Goal: Task Accomplishment & Management: Use online tool/utility

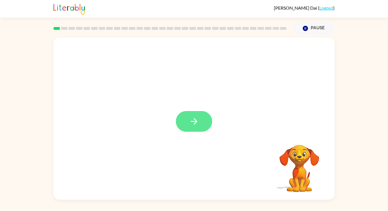
click at [195, 124] on icon "button" at bounding box center [194, 121] width 10 height 10
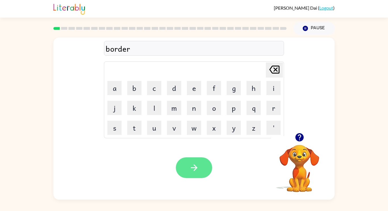
click at [198, 166] on icon "button" at bounding box center [194, 168] width 10 height 10
click at [204, 168] on button "button" at bounding box center [194, 167] width 36 height 21
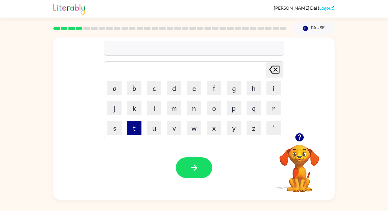
click at [139, 134] on button "t" at bounding box center [134, 128] width 14 height 14
type button "t"
click at [204, 182] on div "Your browser must support playing .mp4 files to use Literably. Please try using…" at bounding box center [193, 168] width 281 height 64
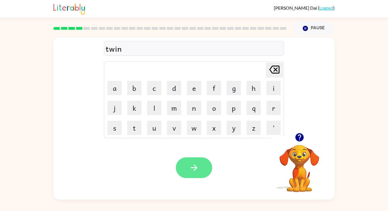
click at [203, 170] on button "button" at bounding box center [194, 167] width 36 height 21
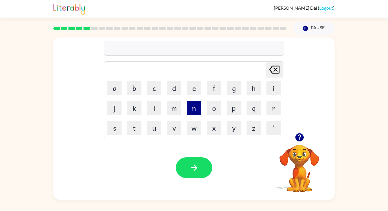
click at [197, 111] on button "n" at bounding box center [194, 108] width 14 height 14
click at [115, 88] on button "a" at bounding box center [114, 88] width 14 height 14
click at [276, 108] on button "r" at bounding box center [273, 108] width 14 height 14
click at [275, 107] on button "r" at bounding box center [273, 108] width 14 height 14
click at [212, 112] on button "o" at bounding box center [214, 108] width 14 height 14
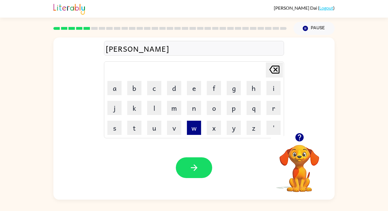
click at [192, 134] on button "w" at bounding box center [194, 128] width 14 height 14
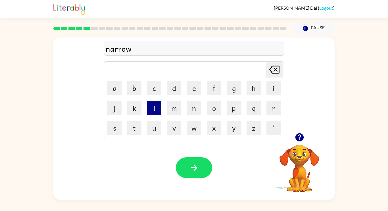
click at [158, 114] on button "l" at bounding box center [154, 108] width 14 height 14
click at [232, 128] on button "y" at bounding box center [234, 128] width 14 height 14
click at [274, 74] on icon "[PERSON_NAME] last character input" at bounding box center [275, 70] width 14 height 14
click at [233, 130] on button "y" at bounding box center [234, 128] width 14 height 14
click at [274, 70] on icon "[PERSON_NAME] last character input" at bounding box center [275, 70] width 14 height 14
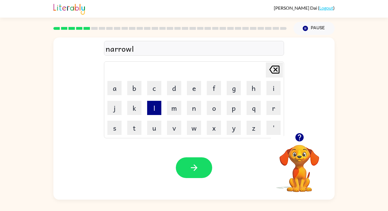
click at [156, 108] on button "l" at bounding box center [154, 108] width 14 height 14
click at [236, 128] on button "y" at bounding box center [234, 128] width 14 height 14
click at [275, 73] on icon at bounding box center [274, 70] width 10 height 8
click at [273, 72] on icon "[PERSON_NAME] last character input" at bounding box center [275, 70] width 14 height 14
click at [234, 129] on button "y" at bounding box center [234, 128] width 14 height 14
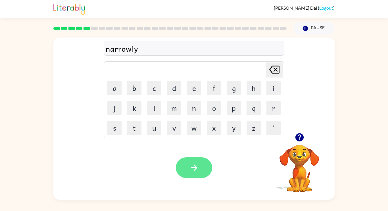
click at [199, 171] on icon "button" at bounding box center [194, 168] width 10 height 10
click at [200, 166] on button "button" at bounding box center [194, 167] width 36 height 21
click at [271, 68] on icon at bounding box center [274, 70] width 10 height 8
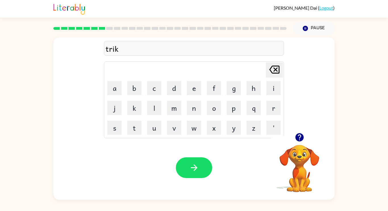
click at [271, 68] on icon at bounding box center [274, 70] width 10 height 8
type button "delete"
click at [280, 68] on icon "[PERSON_NAME] last character input" at bounding box center [275, 70] width 14 height 14
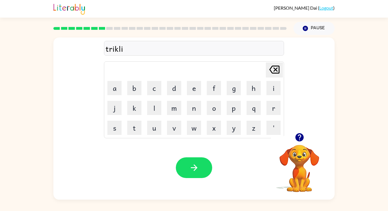
click at [280, 68] on icon "[PERSON_NAME] last character input" at bounding box center [275, 70] width 14 height 14
click at [279, 67] on icon at bounding box center [274, 70] width 10 height 8
click at [279, 69] on icon at bounding box center [274, 70] width 10 height 8
click at [277, 70] on icon "[PERSON_NAME] last character input" at bounding box center [275, 70] width 14 height 14
click at [198, 163] on icon "button" at bounding box center [194, 168] width 10 height 10
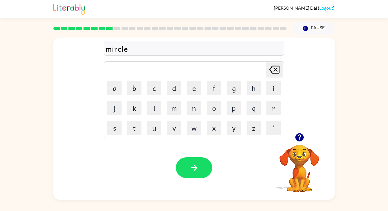
click at [113, 53] on div "mircle" at bounding box center [194, 49] width 177 height 12
click at [191, 163] on icon "button" at bounding box center [194, 168] width 10 height 10
click at [189, 161] on button "button" at bounding box center [194, 167] width 36 height 21
click at [191, 163] on icon "button" at bounding box center [194, 168] width 10 height 10
click at [198, 170] on icon "button" at bounding box center [194, 168] width 10 height 10
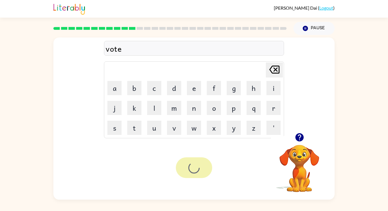
click at [197, 170] on div at bounding box center [194, 167] width 36 height 21
click at [199, 171] on div at bounding box center [194, 167] width 36 height 21
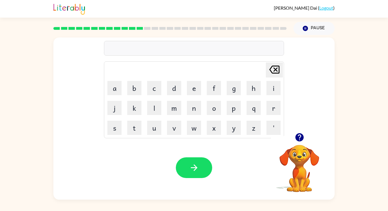
click at [298, 138] on icon "button" at bounding box center [299, 137] width 8 height 8
click at [203, 206] on div "[PERSON_NAME] ( Logout ) Pause Pause bedtime Delete Delete last character input…" at bounding box center [194, 105] width 388 height 211
click at [198, 165] on icon "button" at bounding box center [194, 168] width 10 height 10
click at [110, 50] on div "finess" at bounding box center [194, 49] width 177 height 12
click at [139, 127] on button "t" at bounding box center [134, 128] width 14 height 14
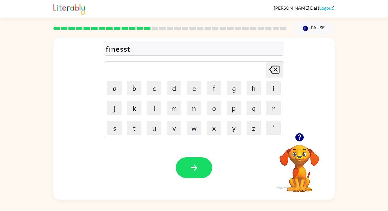
click at [276, 69] on icon at bounding box center [274, 70] width 10 height 8
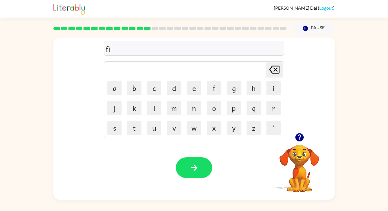
click at [276, 69] on icon at bounding box center [274, 70] width 10 height 8
type button "delete"
click at [190, 168] on icon "button" at bounding box center [194, 168] width 10 height 10
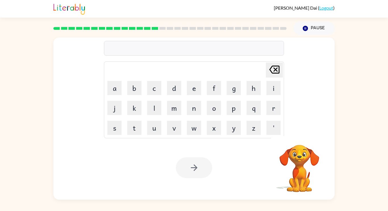
click at [190, 168] on div at bounding box center [194, 167] width 36 height 21
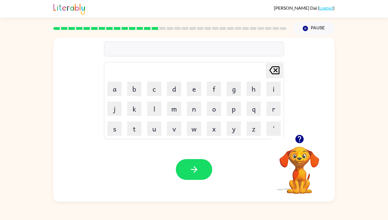
click at [174, 96] on button "d" at bounding box center [174, 89] width 14 height 14
click at [197, 96] on button "e" at bounding box center [194, 89] width 14 height 14
click at [151, 116] on button "l" at bounding box center [154, 108] width 14 height 14
click at [114, 96] on button "a" at bounding box center [114, 89] width 14 height 14
click at [232, 136] on button "y" at bounding box center [234, 128] width 14 height 14
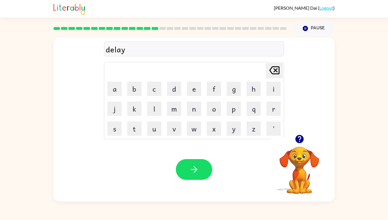
click at [200, 180] on button "button" at bounding box center [194, 169] width 36 height 21
click at [134, 136] on button "t" at bounding box center [134, 128] width 14 height 14
click at [191, 96] on button "e" at bounding box center [194, 89] width 14 height 14
click at [272, 116] on button "r" at bounding box center [273, 108] width 14 height 14
click at [275, 116] on button "r" at bounding box center [273, 108] width 14 height 14
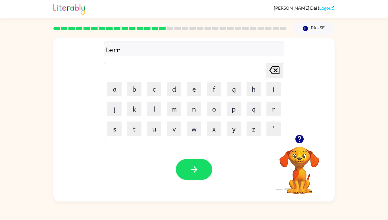
click at [274, 116] on button "r" at bounding box center [273, 108] width 14 height 14
click at [281, 77] on icon "[PERSON_NAME] last character input" at bounding box center [275, 70] width 14 height 14
click at [280, 74] on icon at bounding box center [274, 70] width 10 height 8
click at [176, 116] on button "m" at bounding box center [174, 108] width 14 height 14
click at [195, 180] on button "button" at bounding box center [194, 169] width 36 height 21
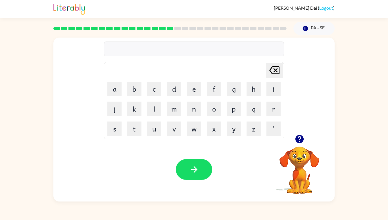
click at [238, 189] on div "Your browser must support playing .mp4 files to use Literably. Please try using…" at bounding box center [193, 169] width 281 height 64
click at [117, 136] on button "s" at bounding box center [114, 128] width 14 height 14
click at [191, 96] on button "e" at bounding box center [194, 89] width 14 height 14
click at [136, 136] on button "t" at bounding box center [134, 128] width 14 height 14
click at [197, 174] on icon "button" at bounding box center [194, 169] width 10 height 10
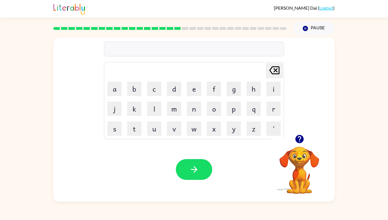
click at [133, 96] on button "b" at bounding box center [134, 89] width 14 height 14
click at [277, 116] on button "r" at bounding box center [273, 108] width 14 height 14
click at [274, 96] on button "i" at bounding box center [273, 89] width 14 height 14
click at [176, 116] on button "m" at bounding box center [174, 108] width 14 height 14
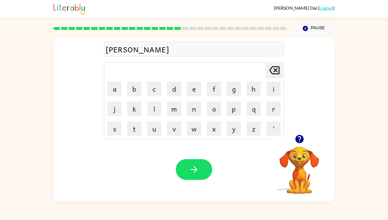
click at [276, 96] on button "i" at bounding box center [273, 89] width 14 height 14
click at [236, 96] on button "g" at bounding box center [234, 89] width 14 height 14
click at [277, 77] on icon "[PERSON_NAME] last character input" at bounding box center [275, 70] width 14 height 14
click at [198, 116] on button "n" at bounding box center [194, 108] width 14 height 14
click at [236, 96] on button "g" at bounding box center [234, 89] width 14 height 14
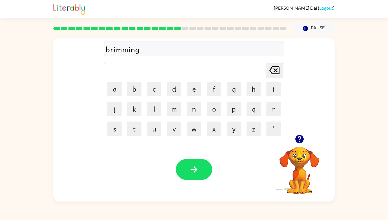
click at [201, 180] on button "button" at bounding box center [194, 169] width 36 height 21
click at [234, 116] on button "p" at bounding box center [234, 108] width 14 height 14
click at [157, 116] on button "l" at bounding box center [154, 108] width 14 height 14
click at [112, 96] on button "a" at bounding box center [114, 89] width 14 height 14
click at [116, 136] on button "s" at bounding box center [114, 128] width 14 height 14
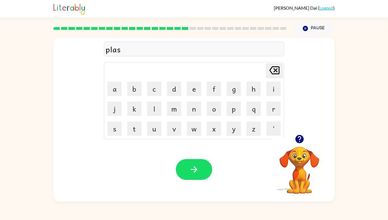
click at [134, 136] on button "t" at bounding box center [134, 128] width 14 height 14
click at [271, 96] on button "i" at bounding box center [273, 89] width 14 height 14
click at [157, 96] on button "c" at bounding box center [154, 89] width 14 height 14
click at [196, 174] on icon "button" at bounding box center [194, 169] width 10 height 10
click at [174, 96] on button "d" at bounding box center [174, 89] width 14 height 14
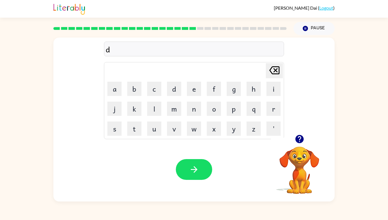
click at [273, 96] on button "i" at bounding box center [273, 89] width 14 height 14
click at [114, 136] on button "s" at bounding box center [114, 128] width 14 height 14
click at [229, 116] on button "p" at bounding box center [234, 108] width 14 height 14
click at [157, 116] on button "l" at bounding box center [154, 108] width 14 height 14
click at [114, 96] on button "a" at bounding box center [114, 89] width 14 height 14
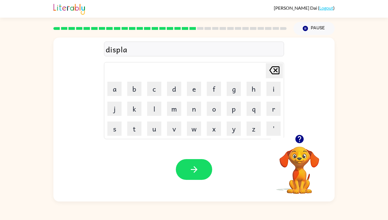
click at [229, 136] on button "y" at bounding box center [234, 128] width 14 height 14
click at [204, 180] on button "button" at bounding box center [194, 169] width 36 height 21
click at [178, 96] on button "d" at bounding box center [174, 89] width 14 height 14
click at [155, 136] on button "u" at bounding box center [154, 128] width 14 height 14
click at [116, 136] on button "s" at bounding box center [114, 128] width 14 height 14
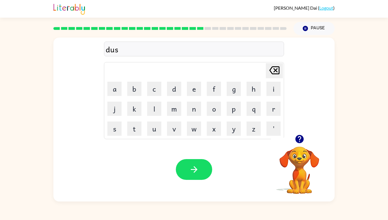
click at [139, 136] on button "t" at bounding box center [134, 128] width 14 height 14
click at [198, 96] on button "e" at bounding box center [194, 89] width 14 height 14
click at [175, 96] on button "d" at bounding box center [174, 89] width 14 height 14
click at [195, 180] on button "button" at bounding box center [194, 169] width 36 height 21
click at [159, 96] on button "c" at bounding box center [154, 89] width 14 height 14
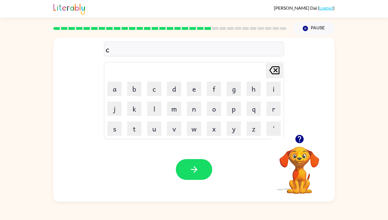
click at [192, 96] on button "e" at bounding box center [194, 89] width 14 height 14
click at [233, 136] on button "y" at bounding box center [234, 128] width 14 height 14
click at [275, 77] on icon "[PERSON_NAME] last character input" at bounding box center [275, 70] width 14 height 14
click at [195, 116] on button "n" at bounding box center [194, 108] width 14 height 14
click at [135, 136] on button "t" at bounding box center [134, 128] width 14 height 14
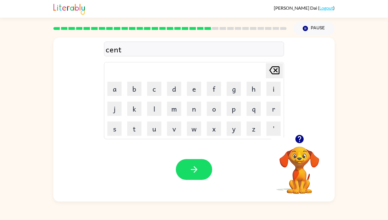
click at [193, 96] on button "e" at bounding box center [194, 89] width 14 height 14
click at [234, 116] on button "p" at bounding box center [234, 108] width 14 height 14
click at [193, 96] on button "e" at bounding box center [194, 89] width 14 height 14
click at [173, 96] on button "d" at bounding box center [174, 89] width 14 height 14
click at [193, 96] on button "e" at bounding box center [194, 89] width 14 height 14
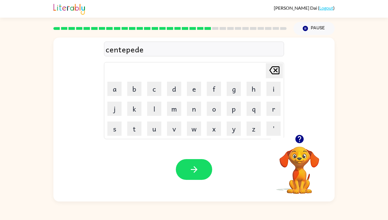
click at [201, 180] on button "button" at bounding box center [194, 169] width 36 height 21
click at [277, 116] on button "r" at bounding box center [273, 108] width 14 height 14
click at [113, 96] on button "a" at bounding box center [114, 89] width 14 height 14
click at [273, 96] on button "i" at bounding box center [273, 89] width 14 height 14
click at [192, 116] on button "n" at bounding box center [194, 108] width 14 height 14
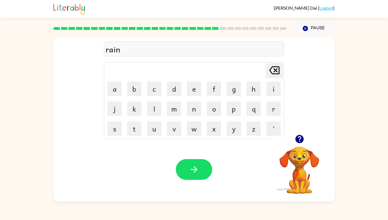
click at [156, 96] on button "c" at bounding box center [154, 89] width 14 height 14
click at [159, 96] on button "c" at bounding box center [154, 89] width 14 height 14
click at [277, 74] on icon at bounding box center [274, 70] width 10 height 8
click at [216, 116] on button "o" at bounding box center [214, 108] width 14 height 14
click at [114, 96] on button "a" at bounding box center [114, 89] width 14 height 14
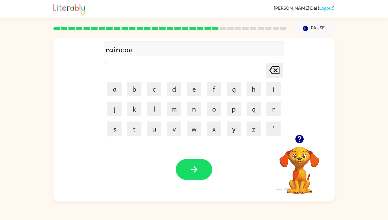
click at [135, 136] on button "t" at bounding box center [134, 128] width 14 height 14
click at [187, 180] on button "button" at bounding box center [194, 169] width 36 height 21
click at [197, 180] on div at bounding box center [194, 169] width 36 height 21
click at [173, 116] on button "m" at bounding box center [174, 108] width 14 height 14
click at [121, 96] on button "a" at bounding box center [114, 89] width 14 height 14
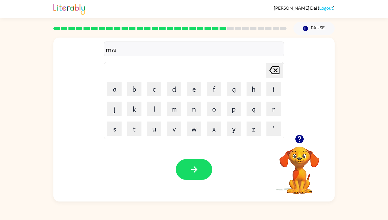
click at [268, 116] on button "r" at bounding box center [273, 108] width 14 height 14
click at [140, 116] on button "k" at bounding box center [134, 108] width 14 height 14
click at [193, 96] on button "e" at bounding box center [194, 89] width 14 height 14
click at [274, 116] on button "r" at bounding box center [273, 108] width 14 height 14
click at [187, 180] on button "button" at bounding box center [194, 169] width 36 height 21
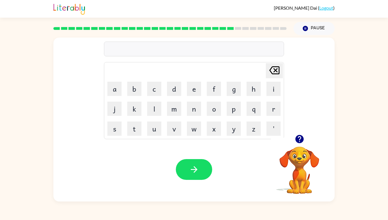
click at [114, 96] on button "a" at bounding box center [114, 89] width 14 height 14
click at [174, 96] on button "d" at bounding box center [174, 89] width 14 height 14
click at [179, 136] on button "v" at bounding box center [174, 128] width 14 height 14
click at [114, 96] on button "a" at bounding box center [114, 89] width 14 height 14
click at [193, 116] on button "n" at bounding box center [194, 108] width 14 height 14
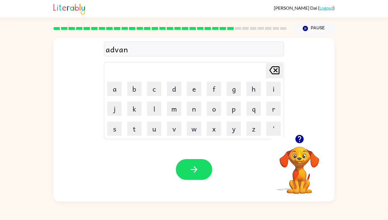
click at [150, 96] on button "c" at bounding box center [154, 89] width 14 height 14
click at [274, 96] on button "i" at bounding box center [273, 89] width 14 height 14
click at [196, 116] on button "n" at bounding box center [194, 108] width 14 height 14
click at [234, 96] on button "g" at bounding box center [234, 89] width 14 height 14
click at [194, 180] on button "button" at bounding box center [194, 169] width 36 height 21
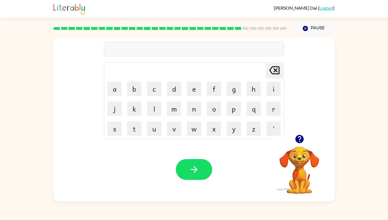
click at [235, 96] on button "g" at bounding box center [234, 89] width 14 height 14
click at [214, 116] on button "o" at bounding box center [214, 108] width 14 height 14
click at [136, 96] on button "b" at bounding box center [134, 89] width 14 height 14
click at [156, 116] on button "l" at bounding box center [154, 108] width 14 height 14
click at [274, 96] on button "i" at bounding box center [273, 89] width 14 height 14
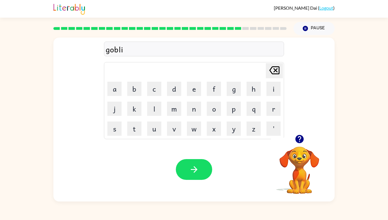
click at [198, 116] on button "n" at bounding box center [194, 108] width 14 height 14
click at [201, 180] on button "button" at bounding box center [194, 169] width 36 height 21
click at [238, 96] on button "g" at bounding box center [234, 89] width 14 height 14
click at [217, 116] on button "o" at bounding box center [214, 108] width 14 height 14
click at [173, 136] on button "v" at bounding box center [174, 128] width 14 height 14
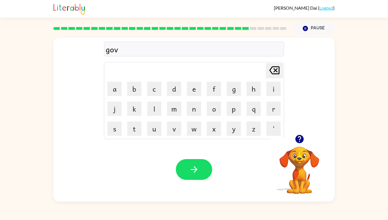
click at [193, 96] on button "e" at bounding box center [194, 89] width 14 height 14
click at [273, 116] on button "r" at bounding box center [273, 108] width 14 height 14
click at [174, 116] on button "m" at bounding box center [174, 108] width 14 height 14
click at [195, 96] on button "e" at bounding box center [194, 89] width 14 height 14
click at [192, 116] on button "n" at bounding box center [194, 108] width 14 height 14
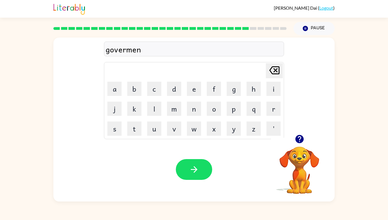
click at [193, 116] on button "n" at bounding box center [194, 108] width 14 height 14
click at [276, 77] on icon "[PERSON_NAME] last character input" at bounding box center [275, 70] width 14 height 14
click at [133, 136] on button "t" at bounding box center [134, 128] width 14 height 14
click at [209, 180] on button "button" at bounding box center [194, 169] width 36 height 21
click at [116, 136] on button "s" at bounding box center [114, 128] width 14 height 14
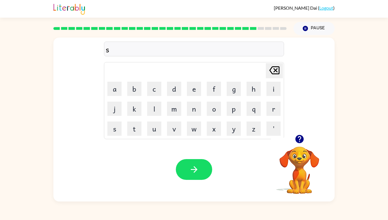
click at [134, 136] on button "t" at bounding box center [134, 128] width 14 height 14
click at [276, 116] on button "r" at bounding box center [273, 108] width 14 height 14
click at [111, 96] on button "a" at bounding box center [114, 89] width 14 height 14
click at [277, 96] on button "i" at bounding box center [273, 89] width 14 height 14
click at [191, 116] on button "n" at bounding box center [194, 108] width 14 height 14
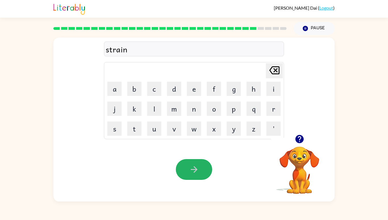
click at [199, 180] on button "button" at bounding box center [194, 169] width 36 height 21
click at [118, 136] on button "s" at bounding box center [114, 128] width 14 height 14
click at [254, 96] on button "h" at bounding box center [254, 89] width 14 height 14
click at [117, 96] on button "a" at bounding box center [114, 89] width 14 height 14
click at [238, 116] on button "p" at bounding box center [234, 108] width 14 height 14
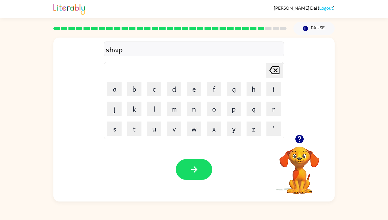
click at [201, 96] on button "e" at bounding box center [194, 89] width 14 height 14
click at [186, 180] on button "button" at bounding box center [194, 169] width 36 height 21
click at [193, 96] on button "e" at bounding box center [194, 89] width 14 height 14
click at [219, 136] on button "x" at bounding box center [214, 128] width 14 height 14
click at [155, 96] on button "c" at bounding box center [154, 89] width 14 height 14
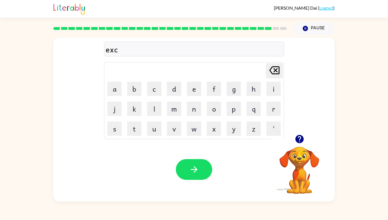
click at [199, 96] on button "e" at bounding box center [194, 89] width 14 height 14
click at [156, 116] on button "l" at bounding box center [154, 108] width 14 height 14
click at [158, 116] on button "l" at bounding box center [154, 108] width 14 height 14
click at [198, 96] on button "e" at bounding box center [194, 89] width 14 height 14
click at [197, 116] on button "n" at bounding box center [194, 108] width 14 height 14
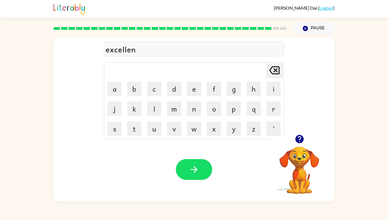
click at [136, 136] on button "t" at bounding box center [134, 128] width 14 height 14
click at [197, 174] on icon "button" at bounding box center [194, 169] width 10 height 10
click at [114, 116] on button "j" at bounding box center [114, 108] width 14 height 14
click at [117, 96] on button "a" at bounding box center [114, 89] width 14 height 14
click at [195, 136] on button "w" at bounding box center [194, 128] width 14 height 14
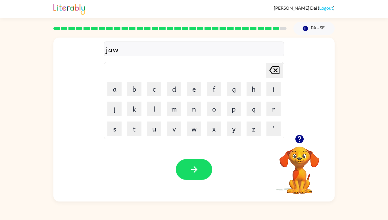
click at [130, 96] on button "b" at bounding box center [134, 89] width 14 height 14
click at [274, 116] on button "r" at bounding box center [273, 108] width 14 height 14
click at [117, 96] on button "a" at bounding box center [114, 89] width 14 height 14
click at [135, 116] on button "k" at bounding box center [134, 108] width 14 height 14
click at [195, 96] on button "e" at bounding box center [194, 89] width 14 height 14
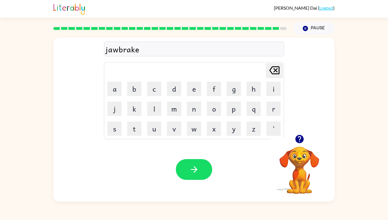
click at [279, 116] on button "r" at bounding box center [273, 108] width 14 height 14
click at [274, 77] on icon "[PERSON_NAME] last character input" at bounding box center [275, 70] width 14 height 14
click at [277, 77] on icon "[PERSON_NAME] last character input" at bounding box center [275, 70] width 14 height 14
click at [276, 78] on div "[PERSON_NAME] last character input" at bounding box center [275, 70] width 14 height 14
click at [277, 77] on icon "[PERSON_NAME] last character input" at bounding box center [275, 70] width 14 height 14
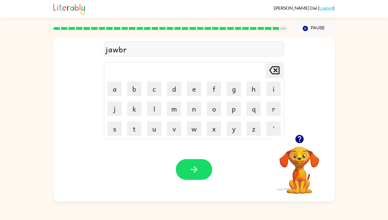
click at [116, 96] on button "a" at bounding box center [114, 89] width 14 height 14
click at [282, 78] on button "[PERSON_NAME] last character input" at bounding box center [274, 70] width 17 height 15
click at [198, 96] on button "e" at bounding box center [194, 89] width 14 height 14
click at [114, 96] on button "a" at bounding box center [114, 89] width 14 height 14
click at [137, 116] on button "k" at bounding box center [134, 108] width 14 height 14
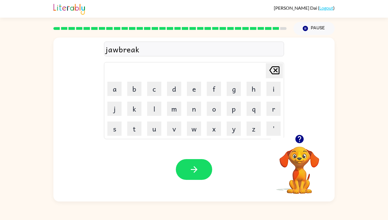
click at [194, 96] on button "e" at bounding box center [194, 89] width 14 height 14
click at [273, 116] on button "r" at bounding box center [273, 108] width 14 height 14
click at [197, 174] on icon "button" at bounding box center [194, 169] width 10 height 10
